Goal: Navigation & Orientation: Go to known website

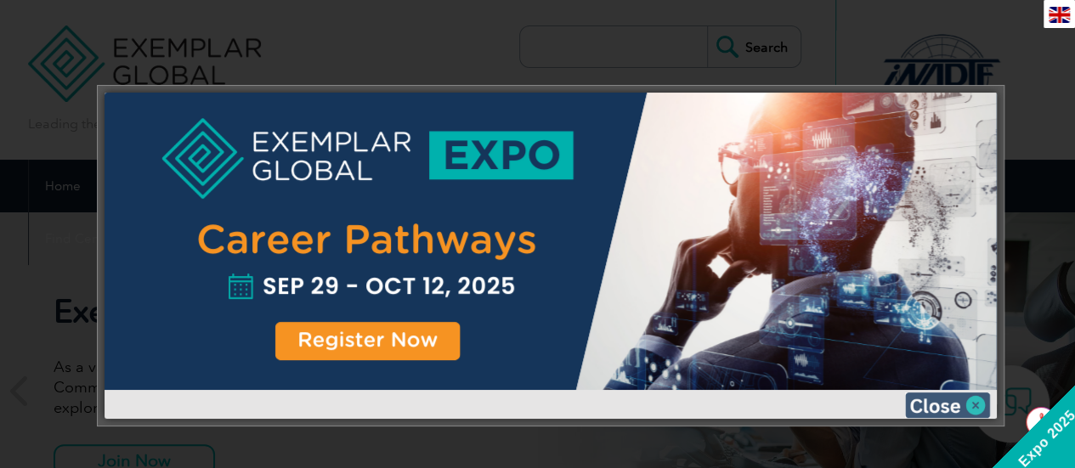
click at [942, 397] on img at bounding box center [947, 405] width 85 height 25
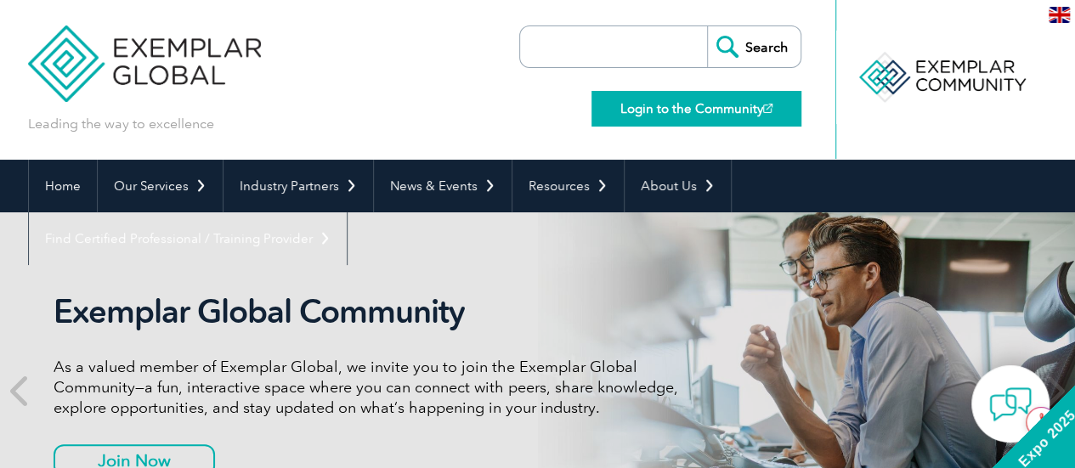
click at [671, 112] on link "Login to the Community" at bounding box center [697, 109] width 210 height 36
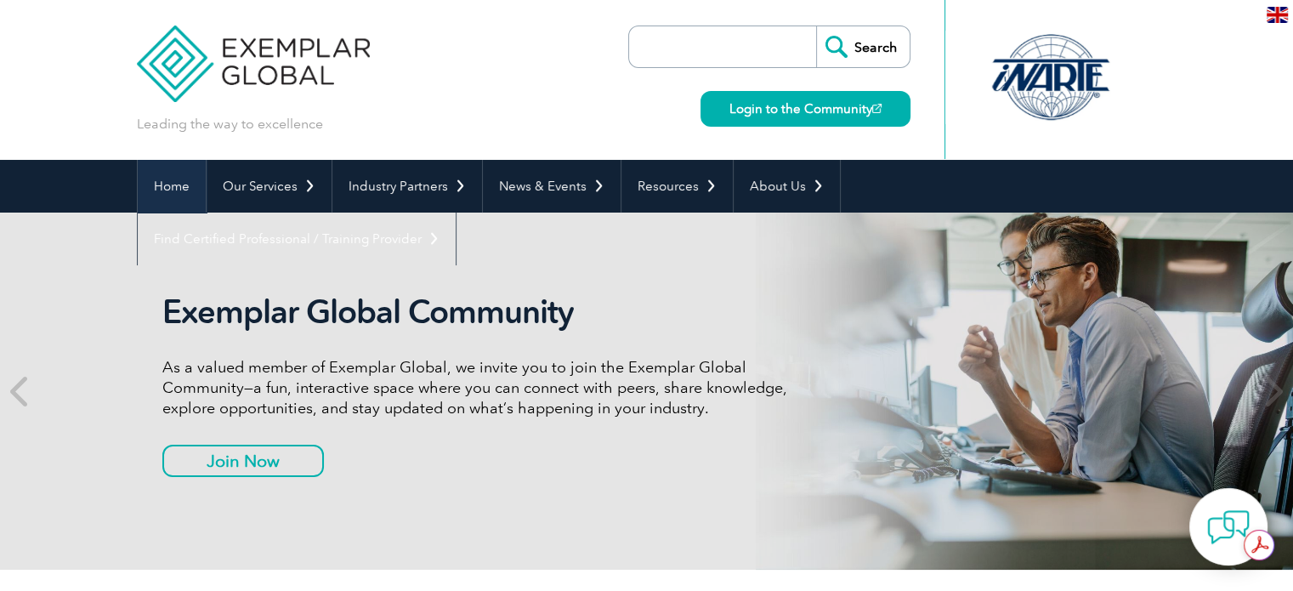
click at [180, 179] on link "Home" at bounding box center [172, 186] width 68 height 53
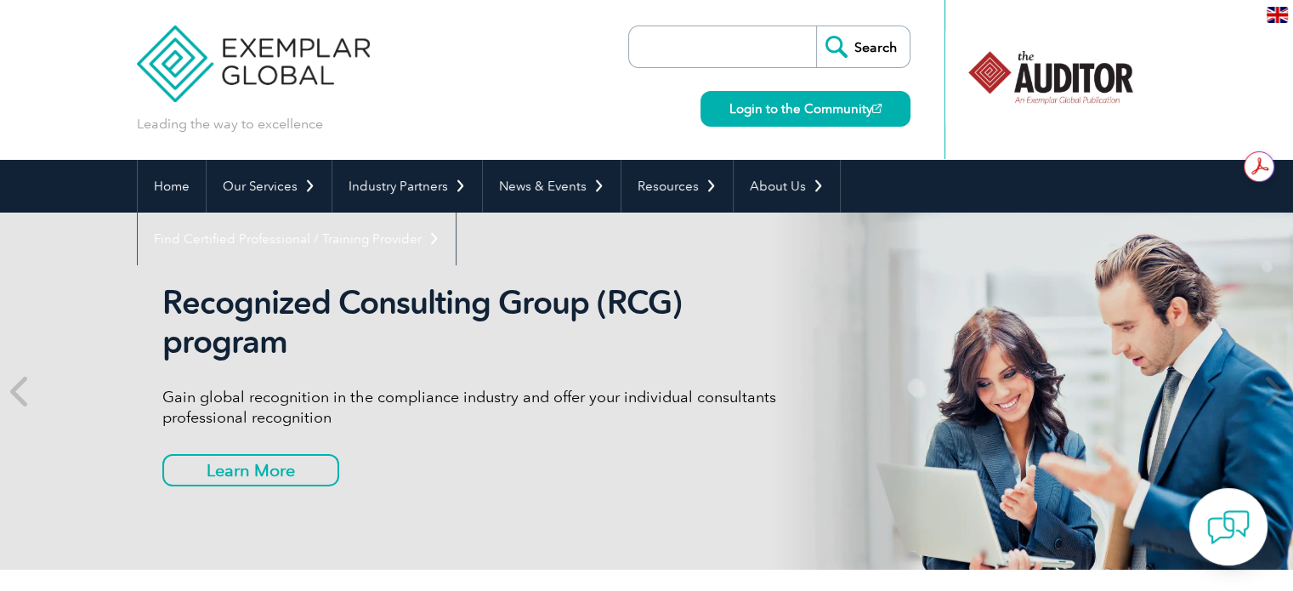
click at [1023, 88] on div at bounding box center [1049, 77] width 169 height 93
